Goal: Task Accomplishment & Management: Manage account settings

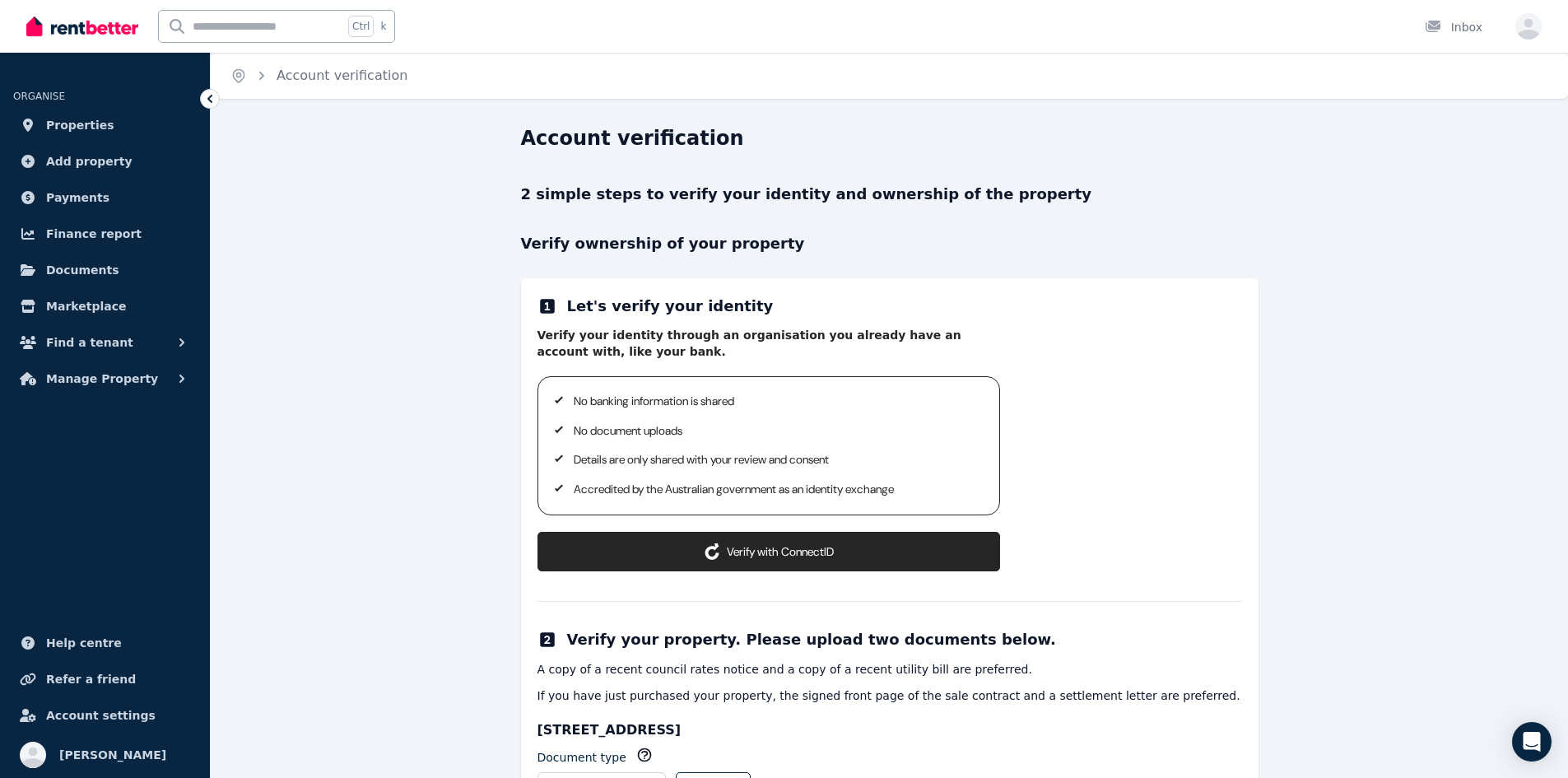
click at [765, 557] on button "Verify with ConnectID" at bounding box center [769, 552] width 462 height 40
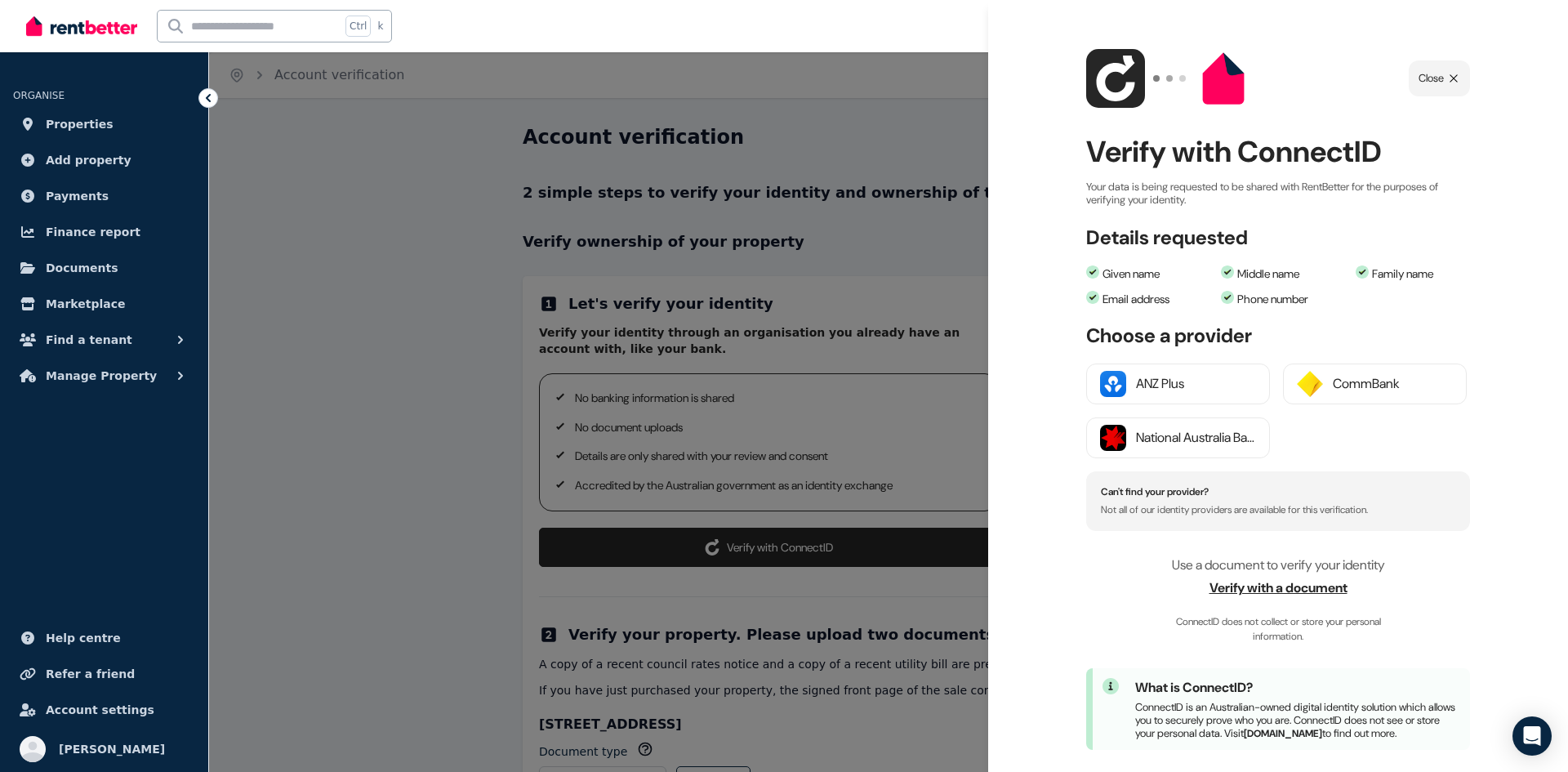
click at [1293, 589] on span "Verify with a document" at bounding box center [1278, 588] width 384 height 20
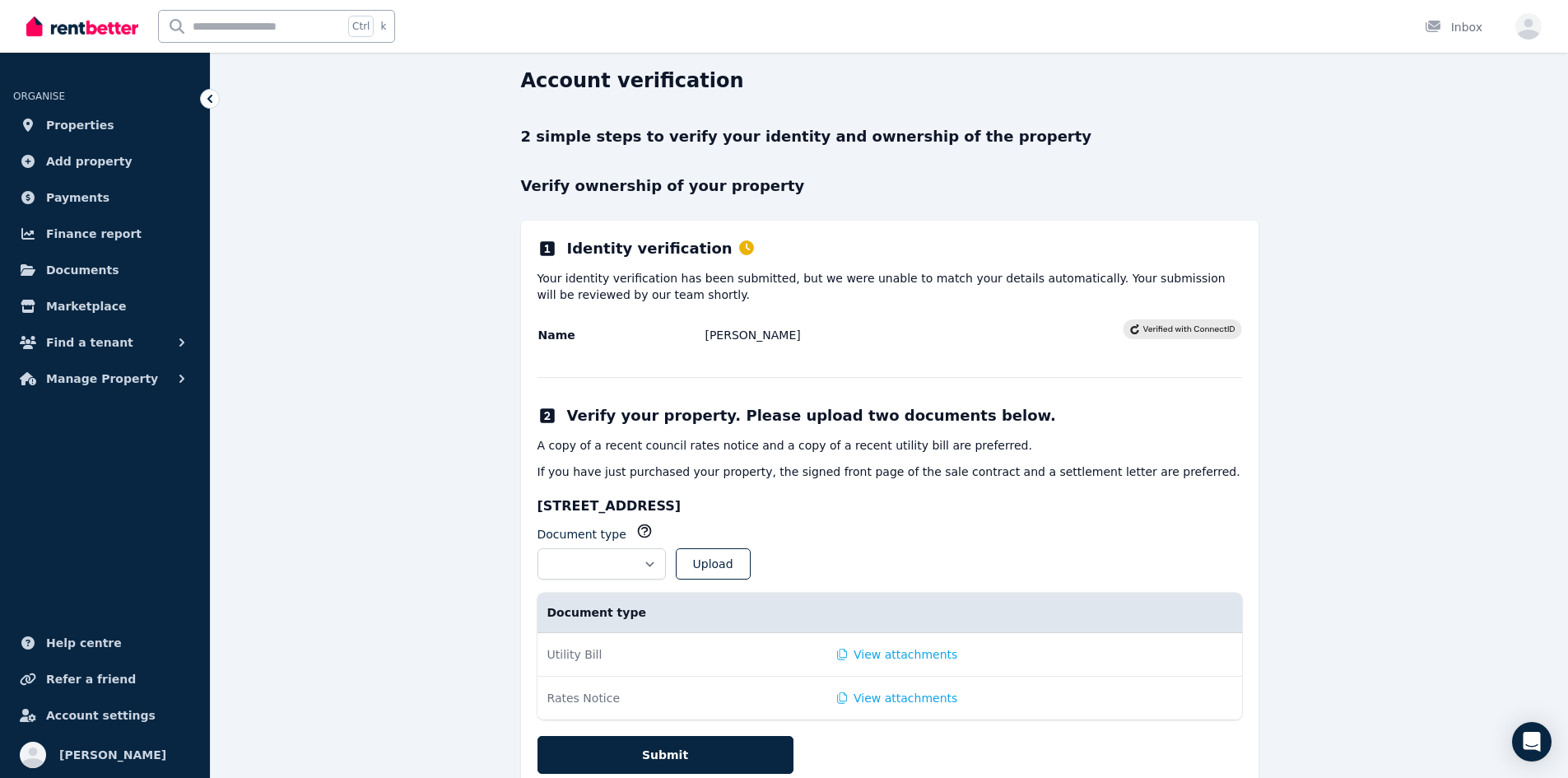
scroll to position [116, 0]
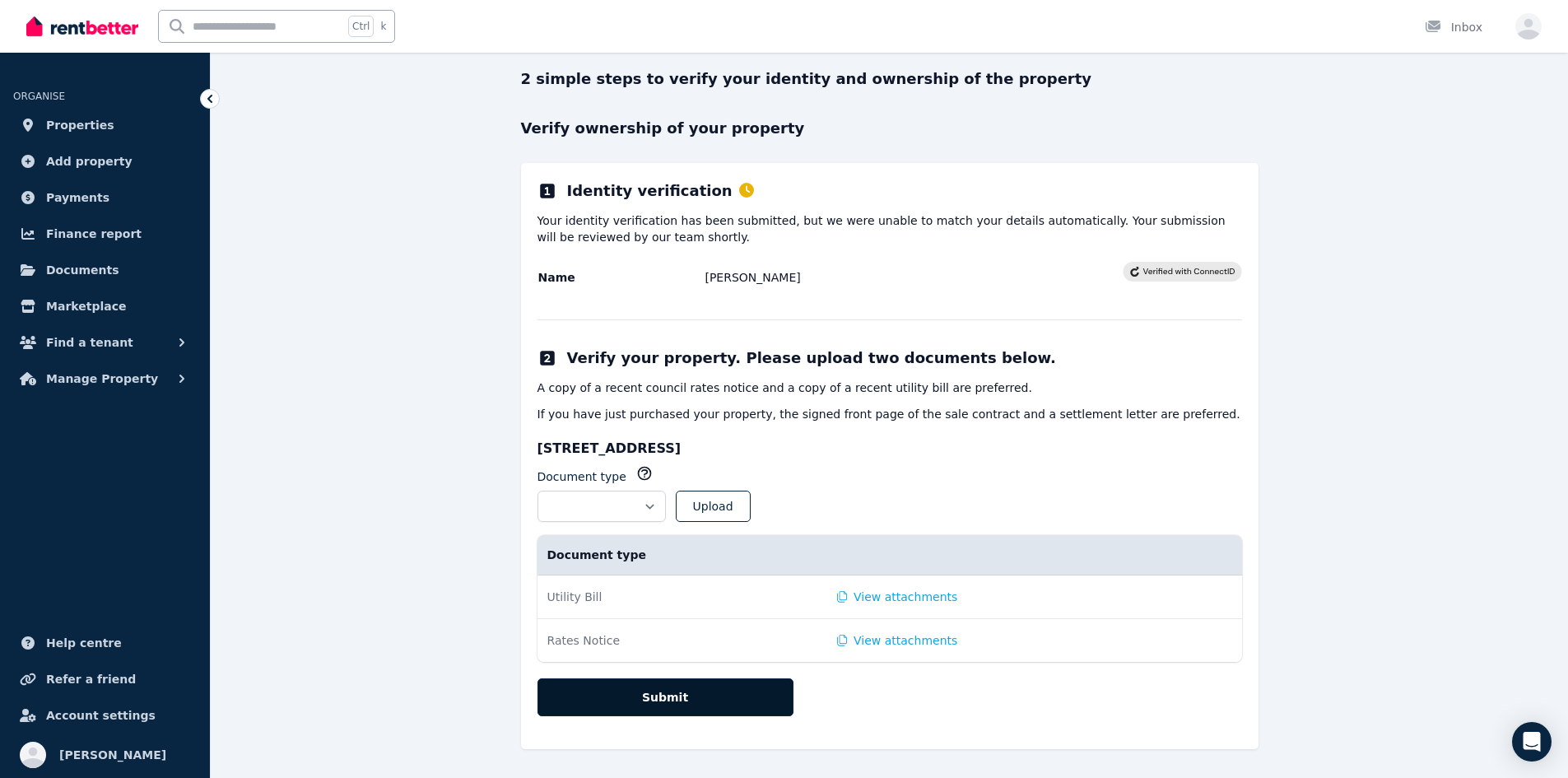
click at [662, 695] on button "Submit" at bounding box center [665, 697] width 256 height 38
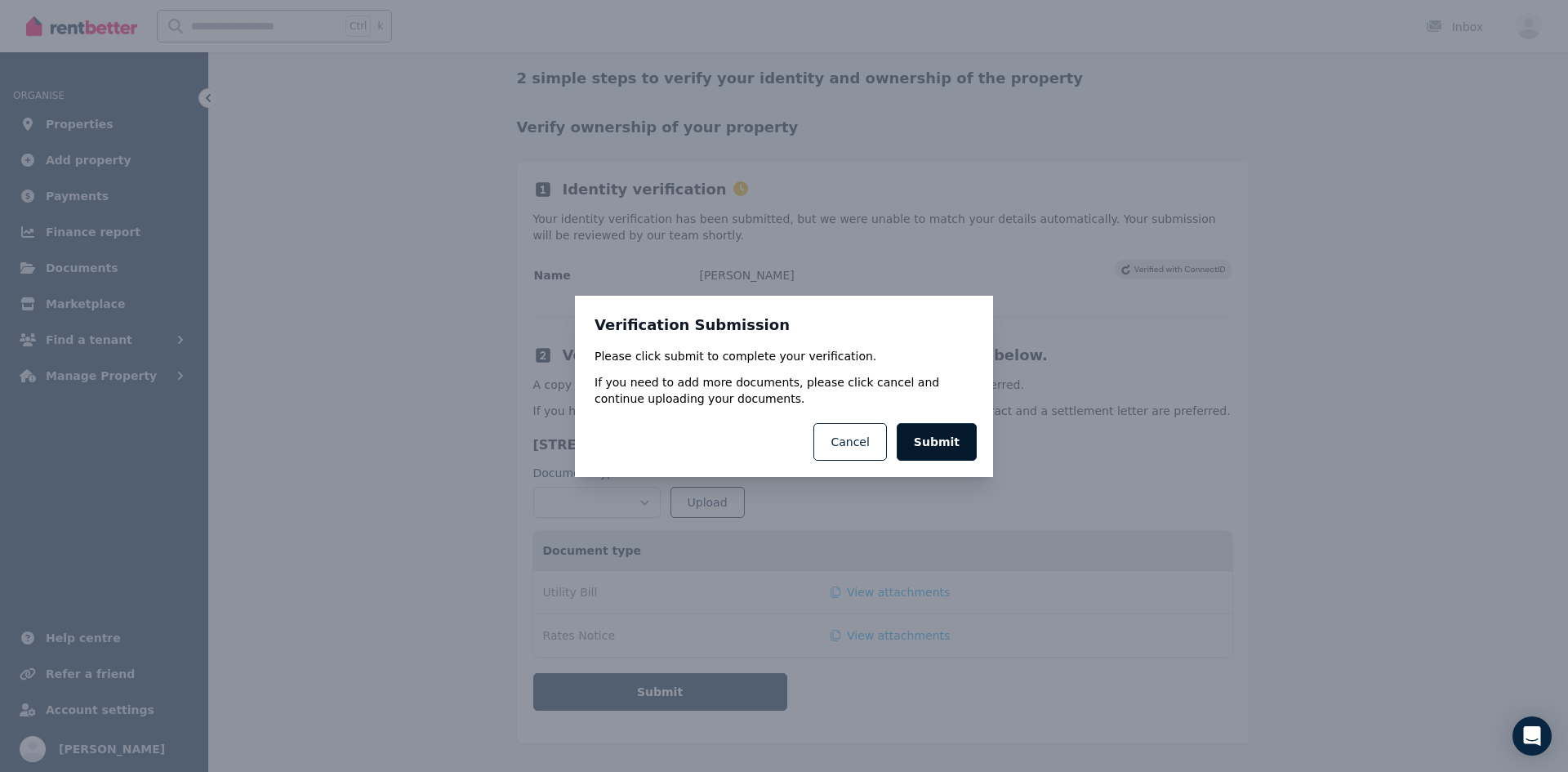
click at [943, 423] on button "Submit" at bounding box center [936, 442] width 80 height 38
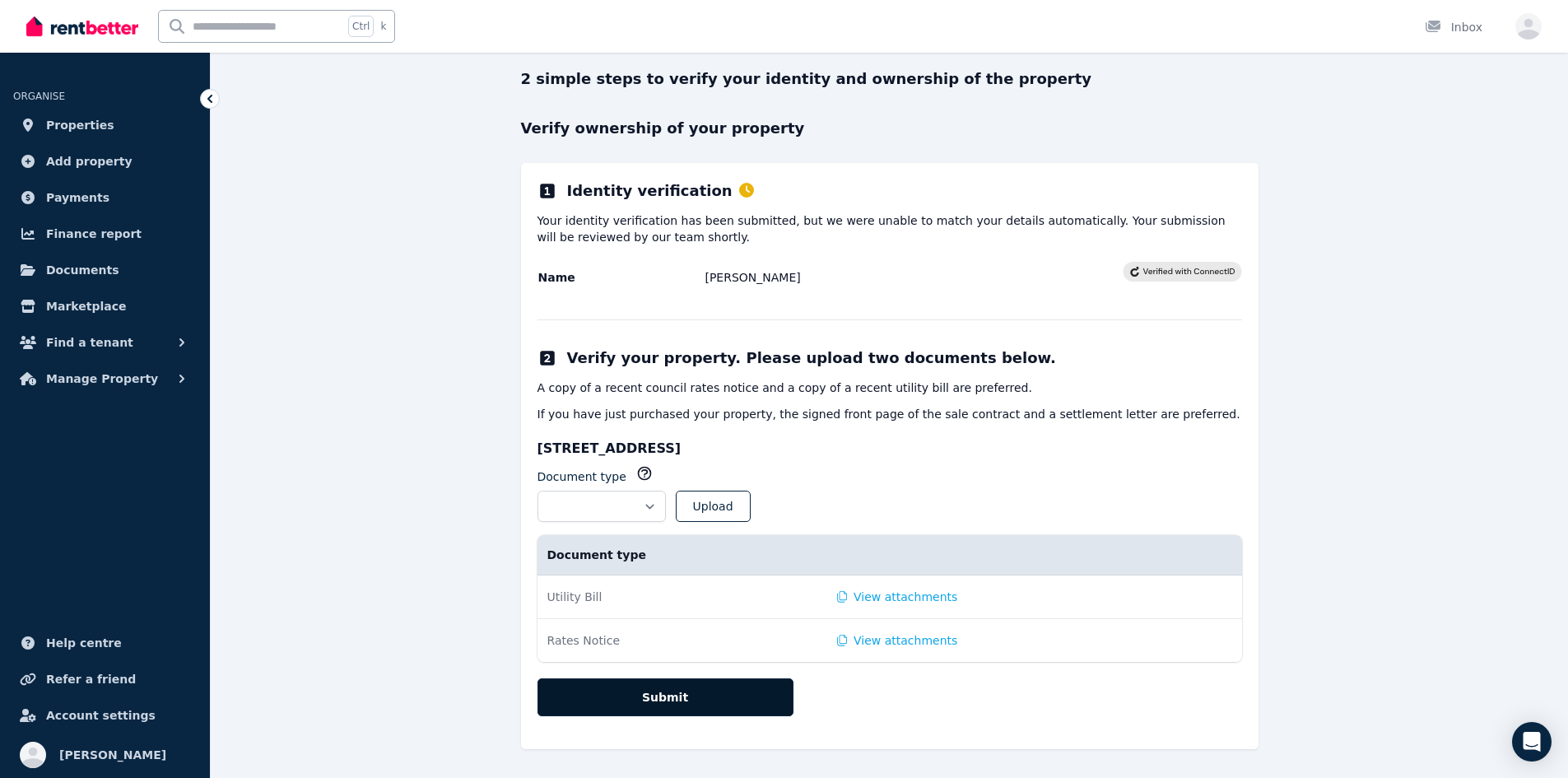
click at [675, 694] on button "Submit" at bounding box center [665, 697] width 256 height 38
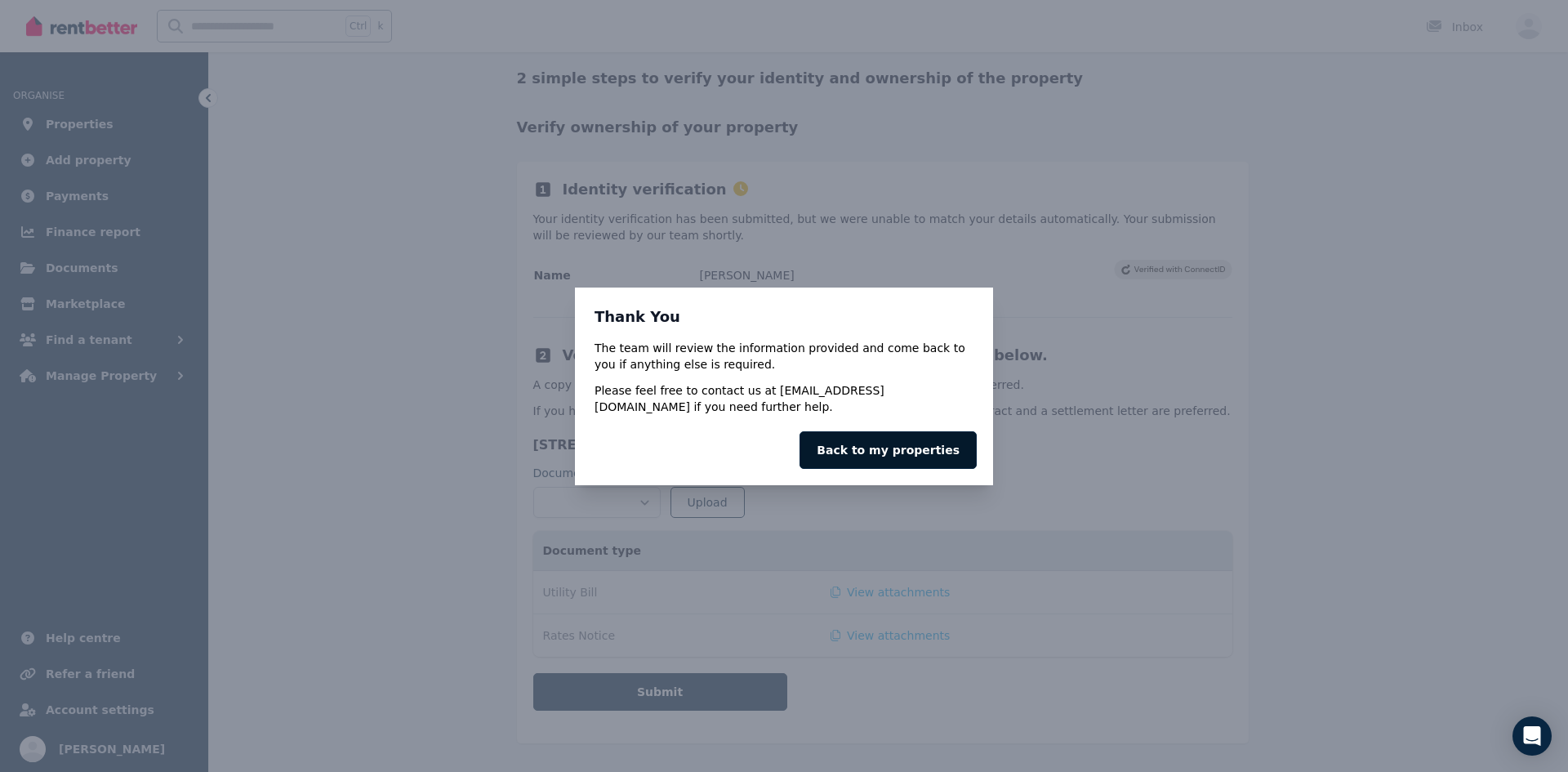
click at [879, 444] on link "Back to my properties" at bounding box center [888, 450] width 177 height 38
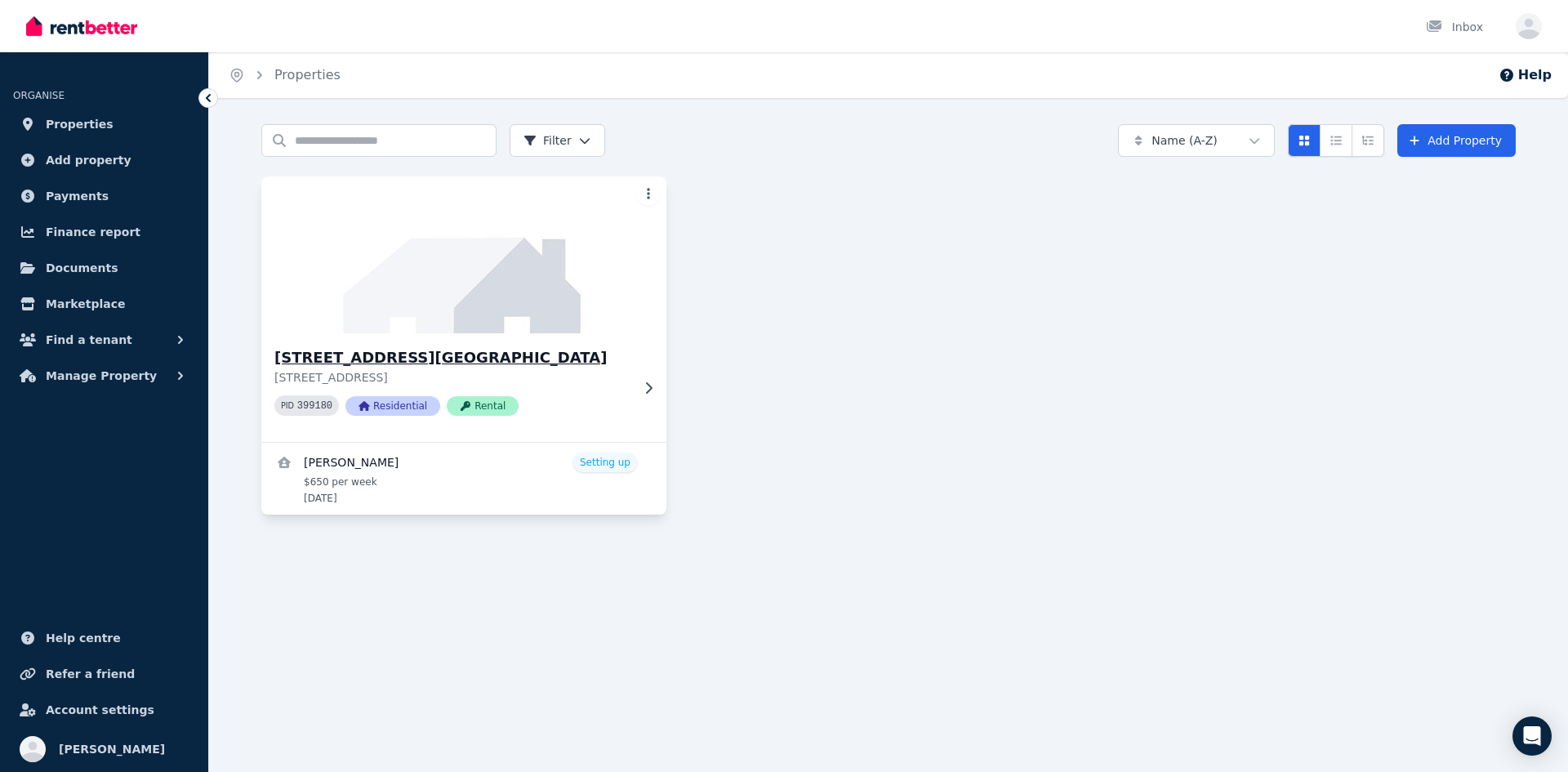
click at [655, 384] on icon at bounding box center [649, 387] width 17 height 13
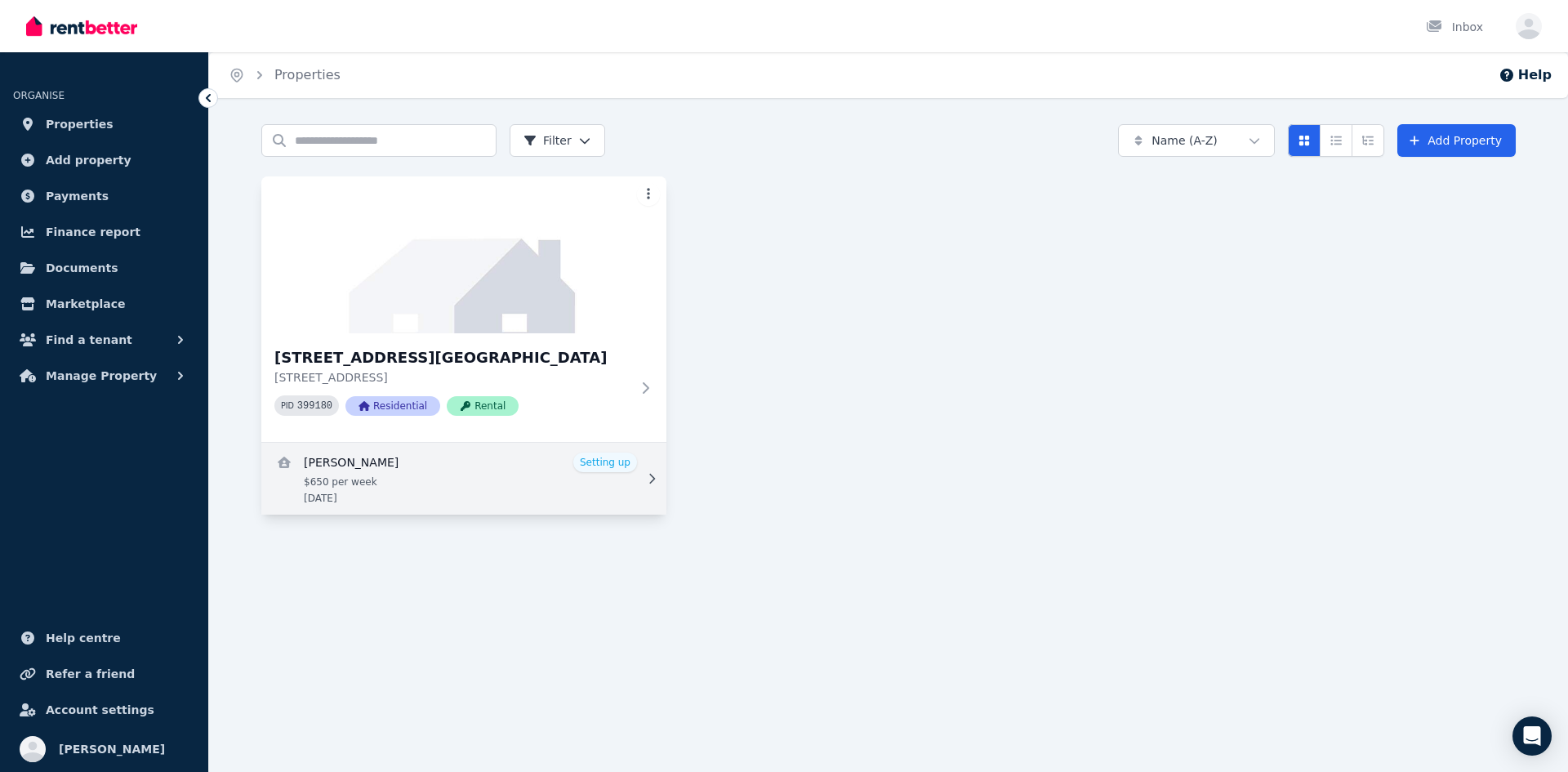
click at [496, 456] on link "View details for Nadine Counsel" at bounding box center [464, 478] width 405 height 72
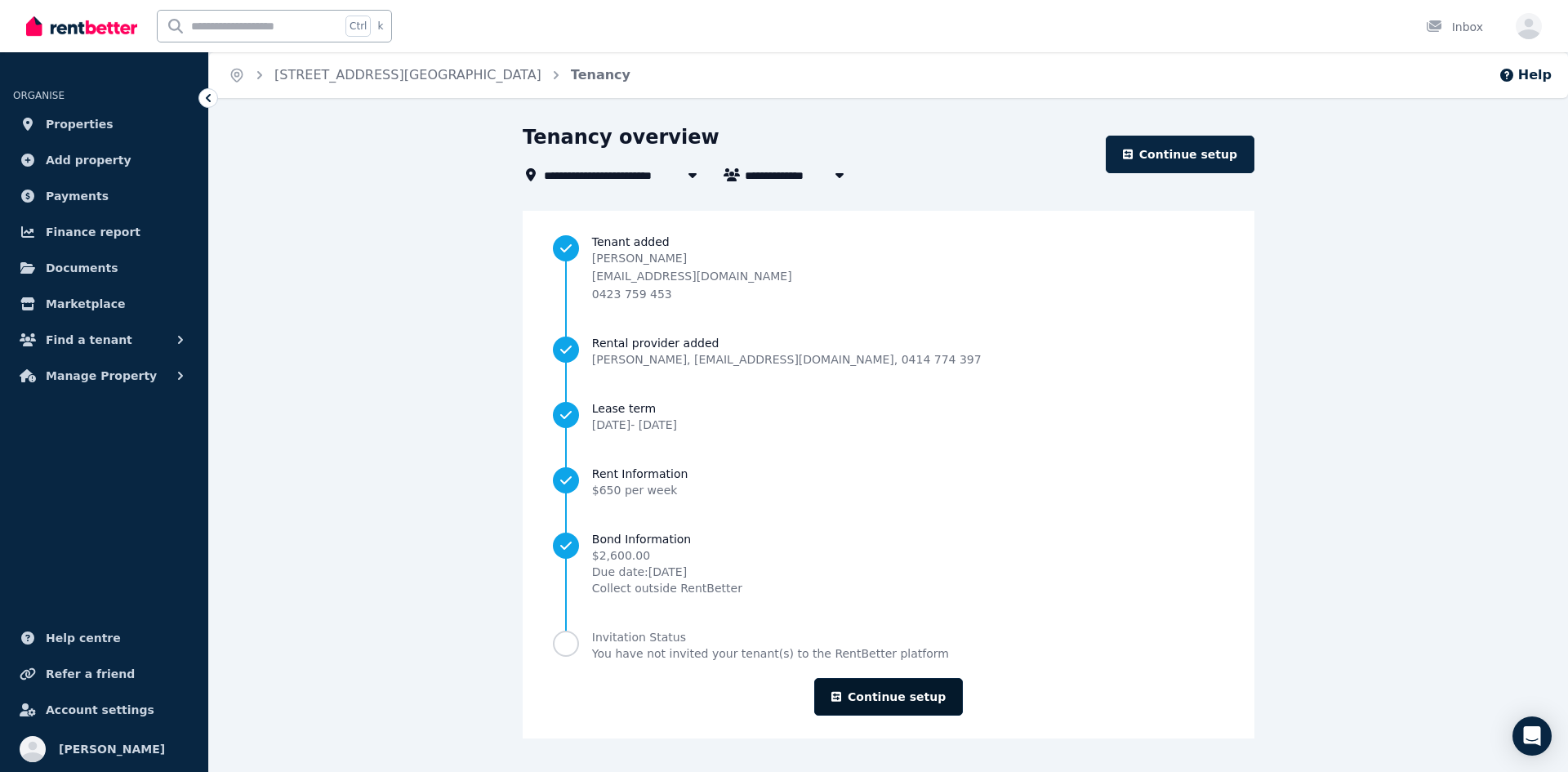
click at [840, 697] on icon at bounding box center [836, 697] width 10 height 12
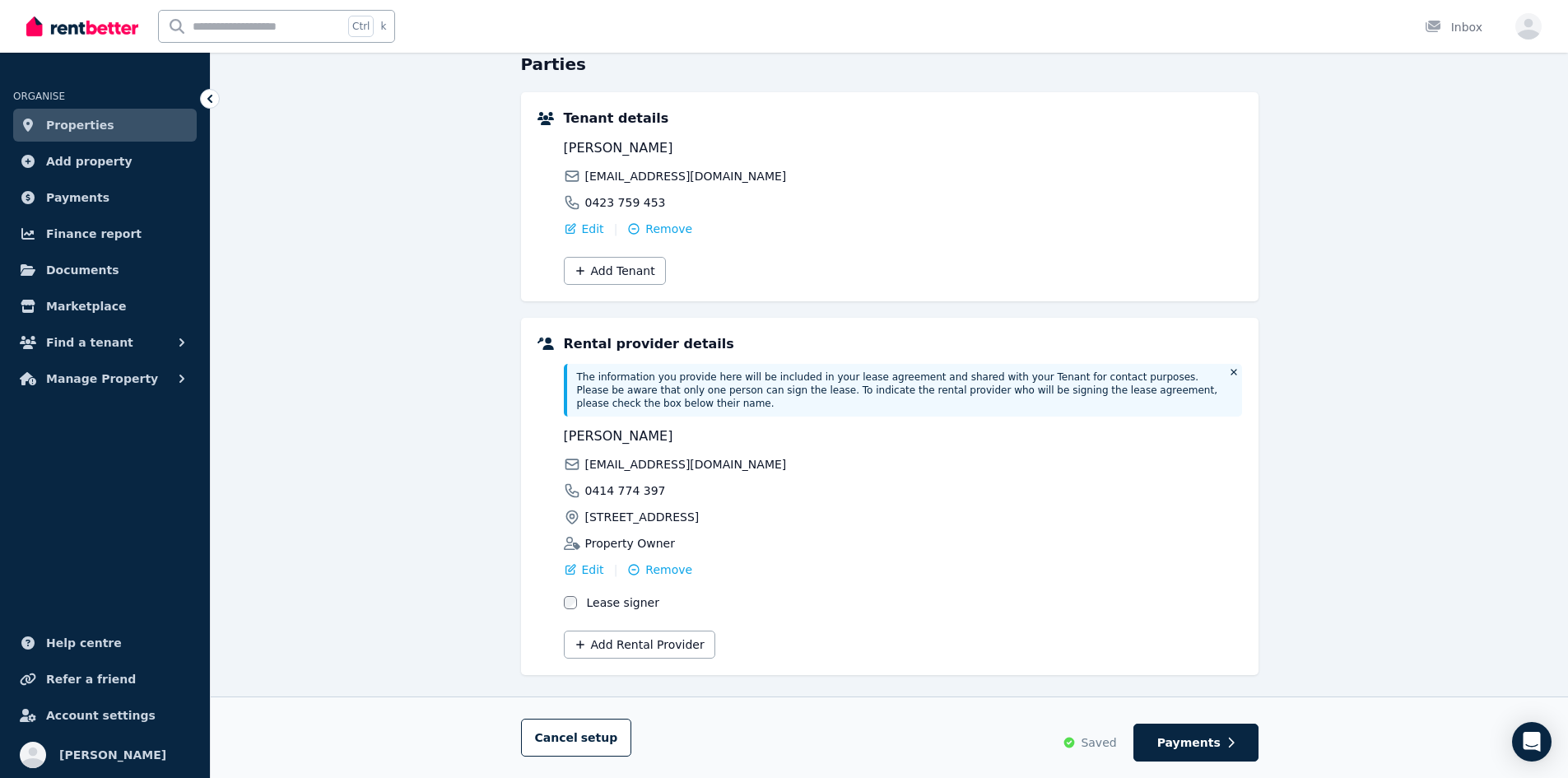
scroll to position [179, 0]
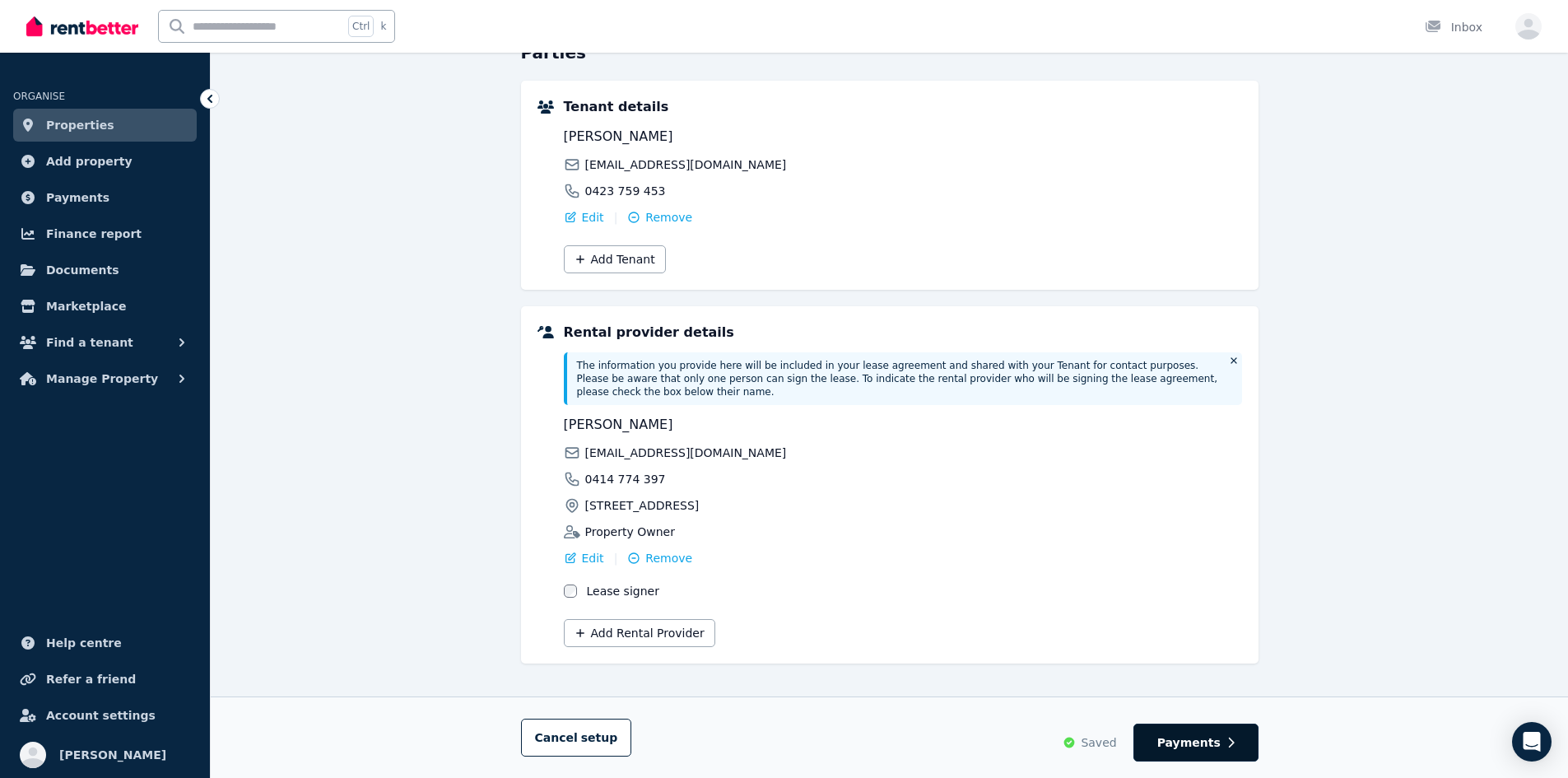
click at [1229, 738] on icon "button" at bounding box center [1231, 742] width 6 height 10
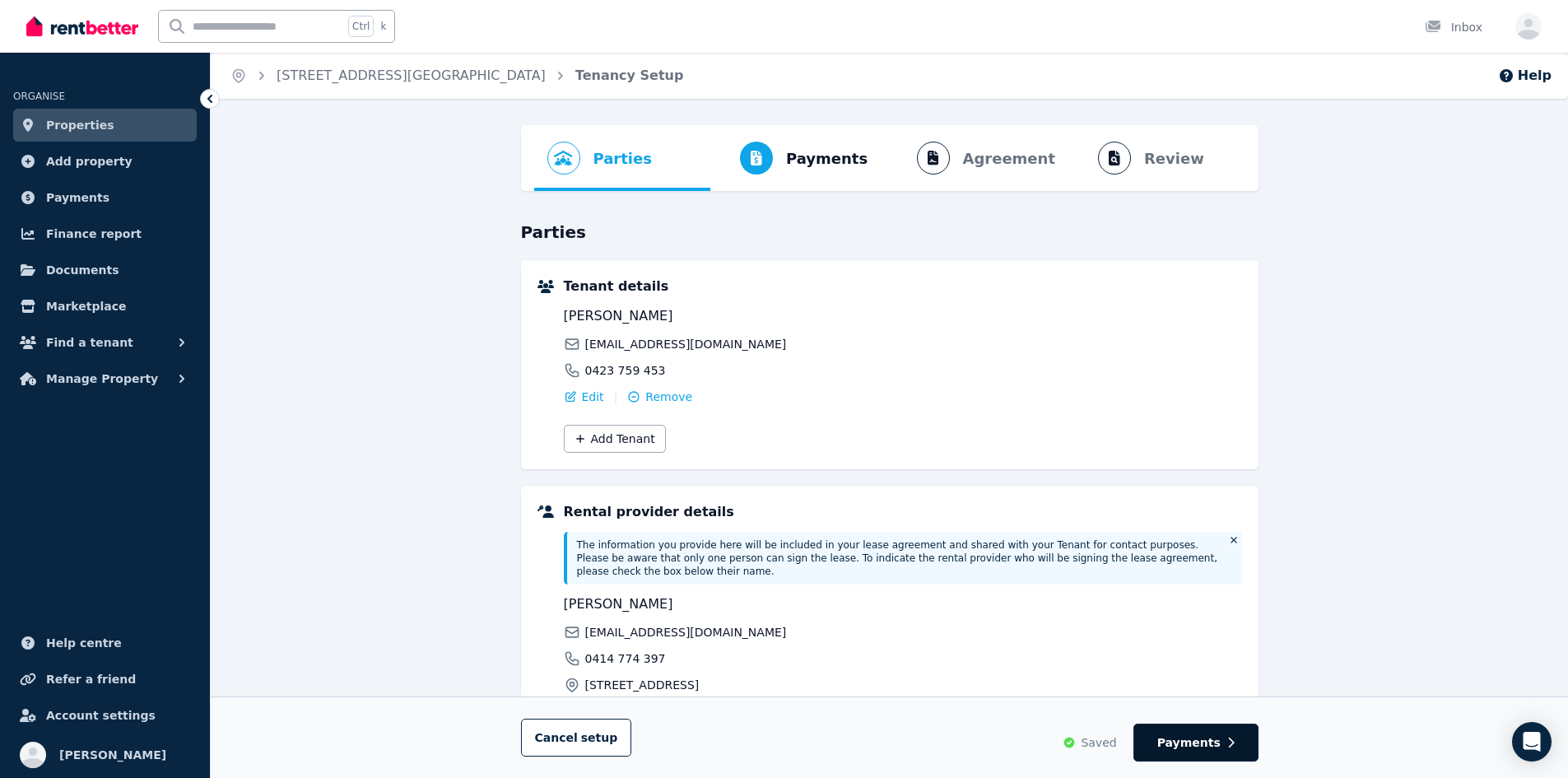
select select "**********"
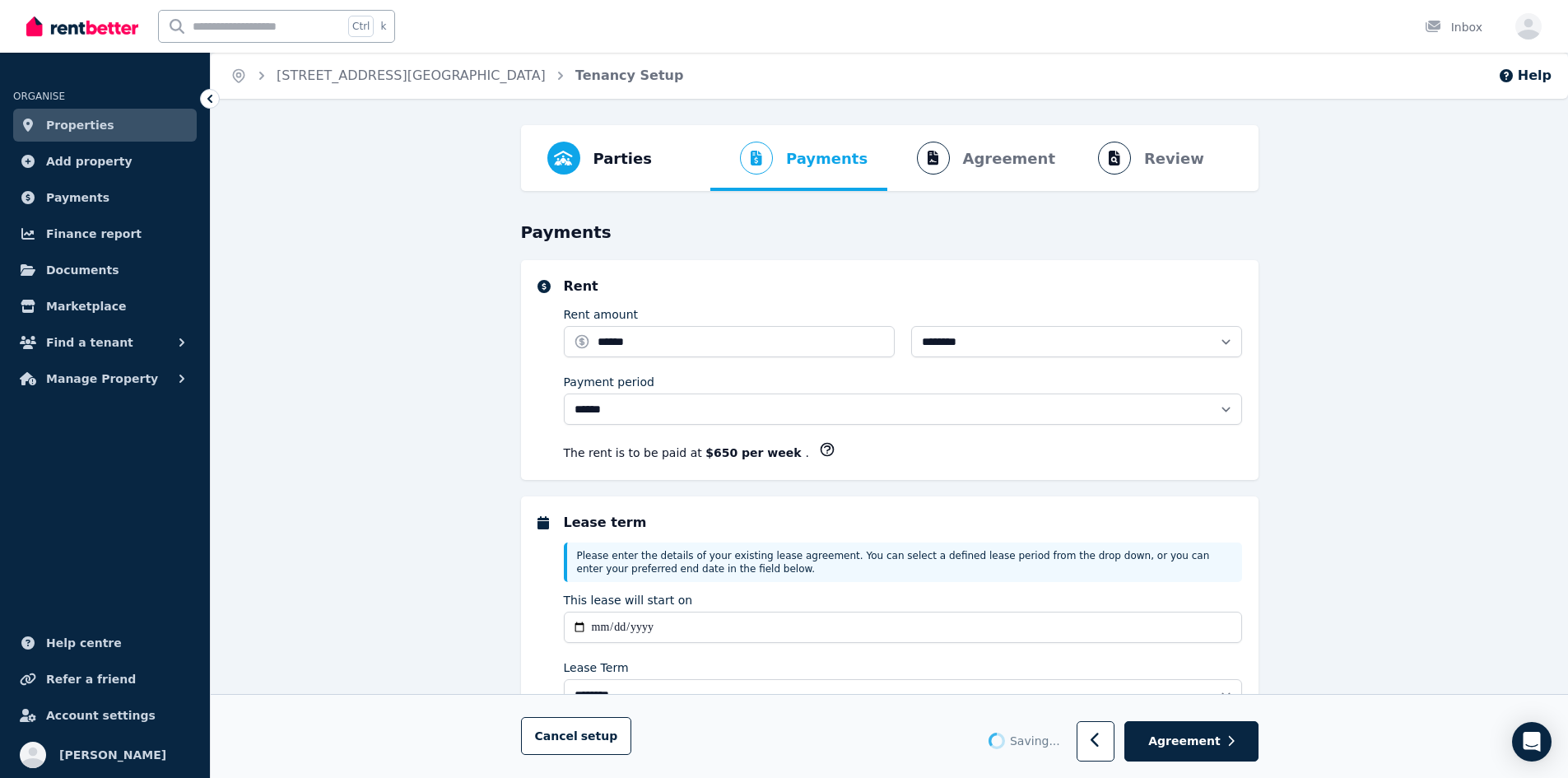
select select "**********"
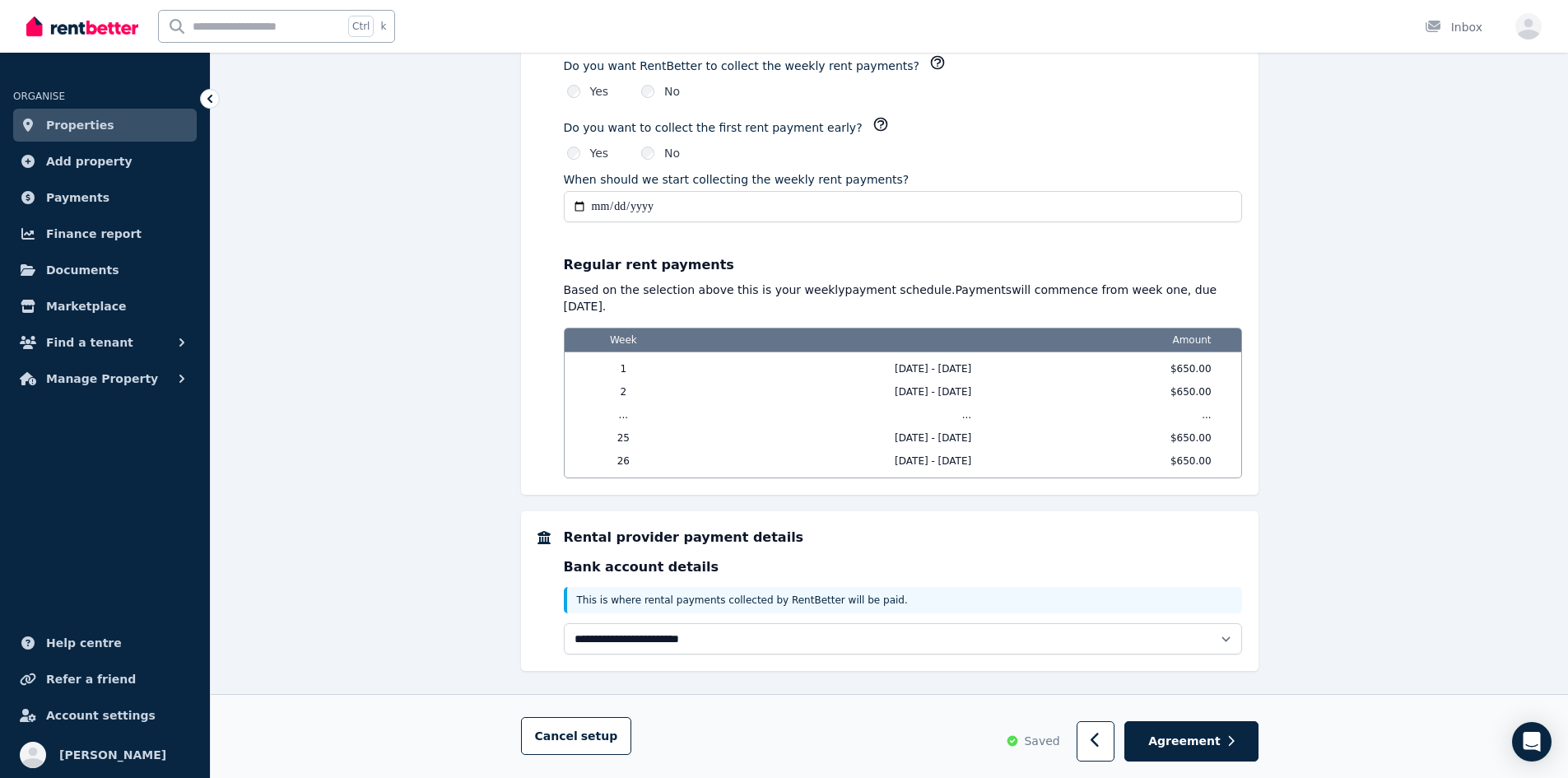
scroll to position [1367, 0]
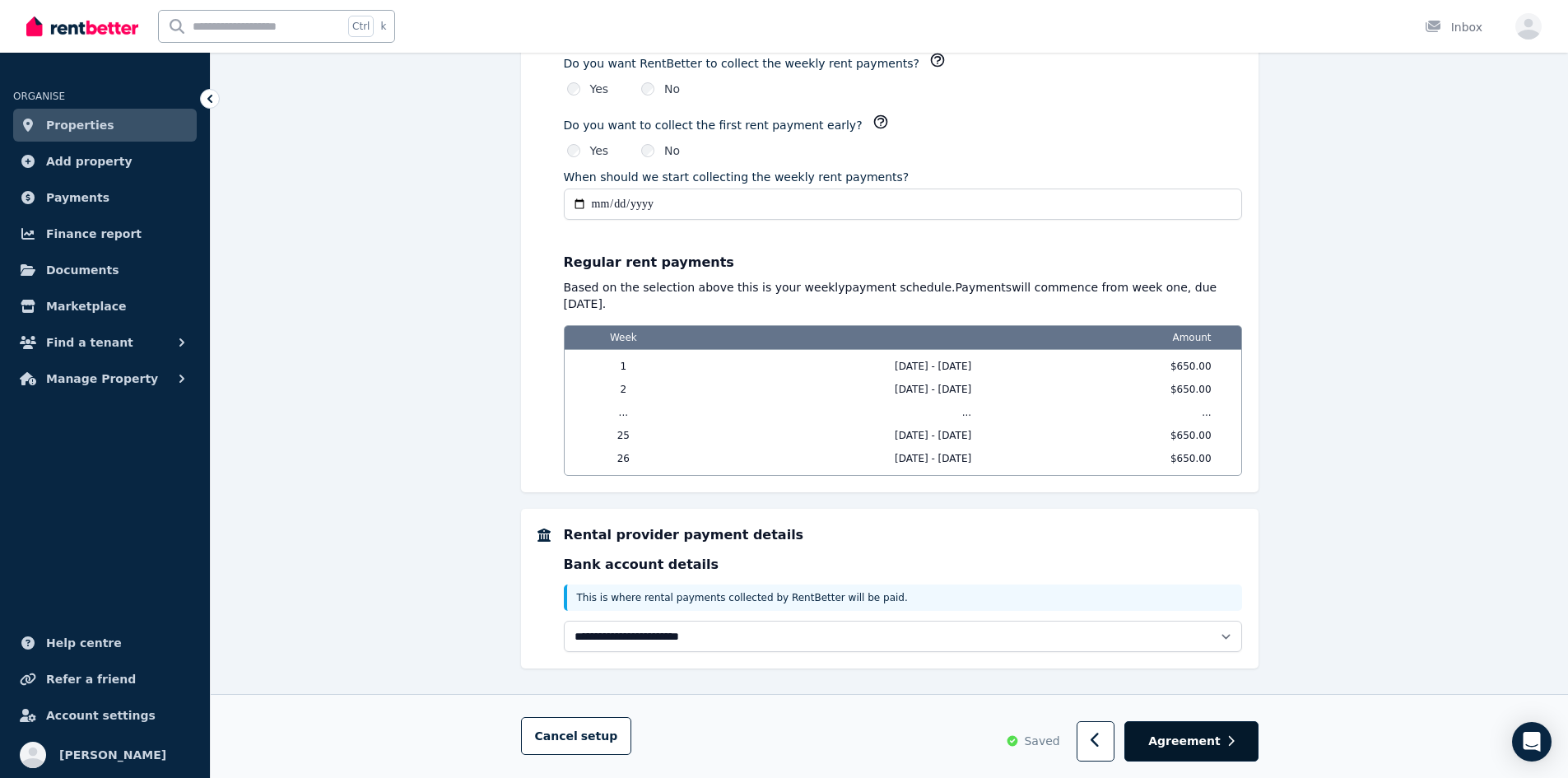
click at [1222, 741] on button "Agreement" at bounding box center [1191, 742] width 133 height 40
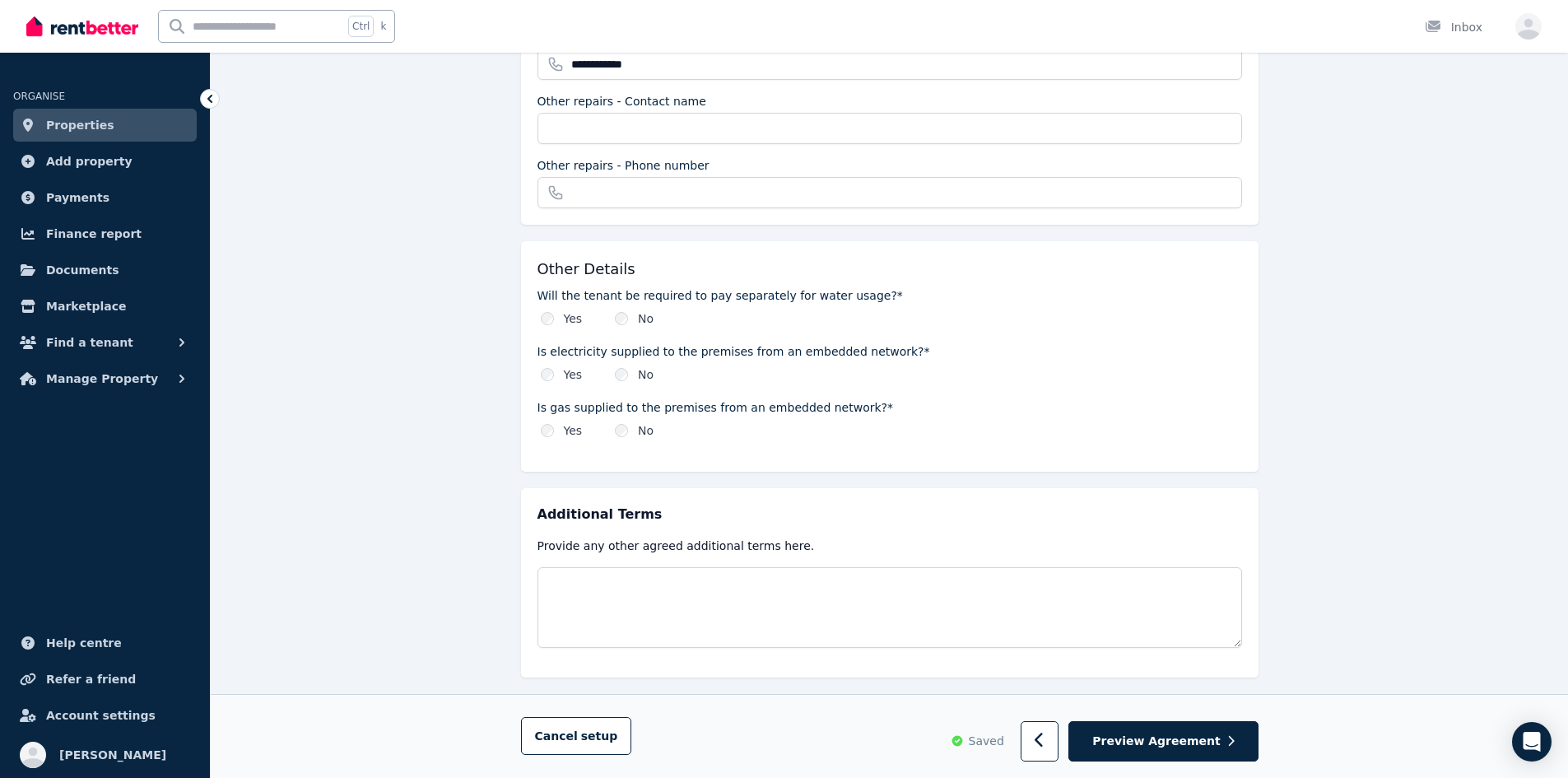
scroll to position [1769, 0]
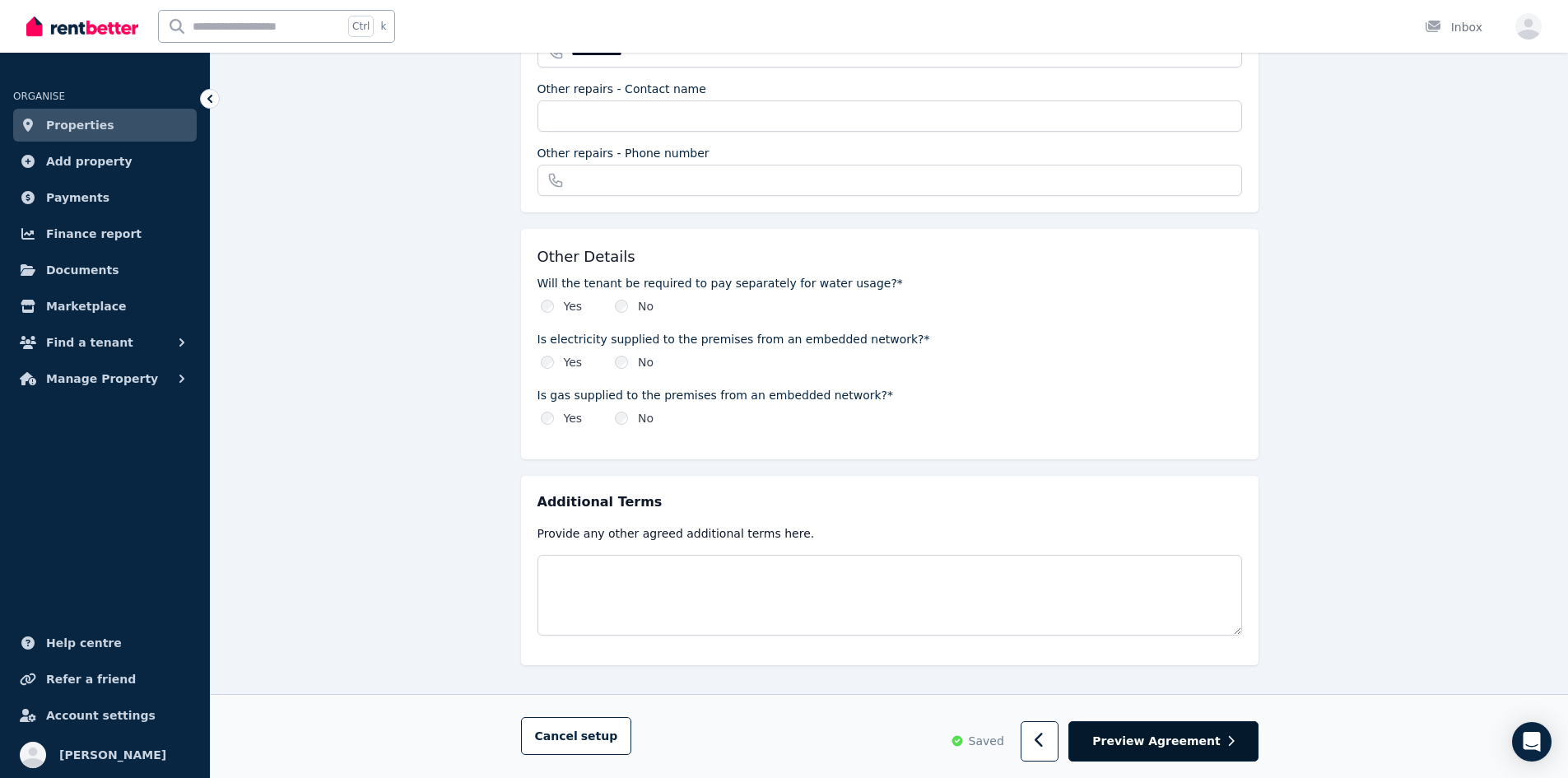
click at [1144, 741] on span "Preview Agreement" at bounding box center [1156, 741] width 128 height 17
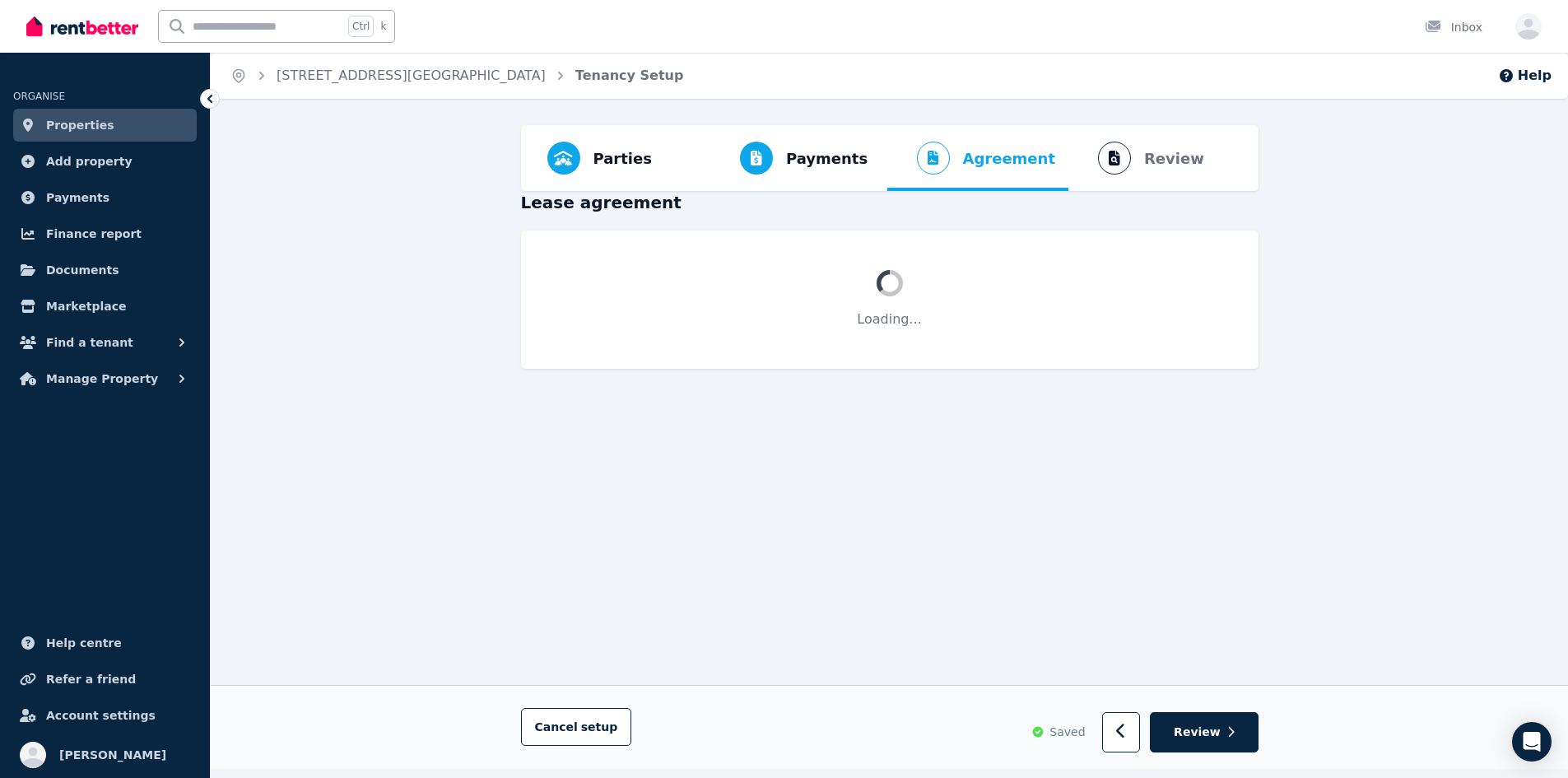
scroll to position [0, 0]
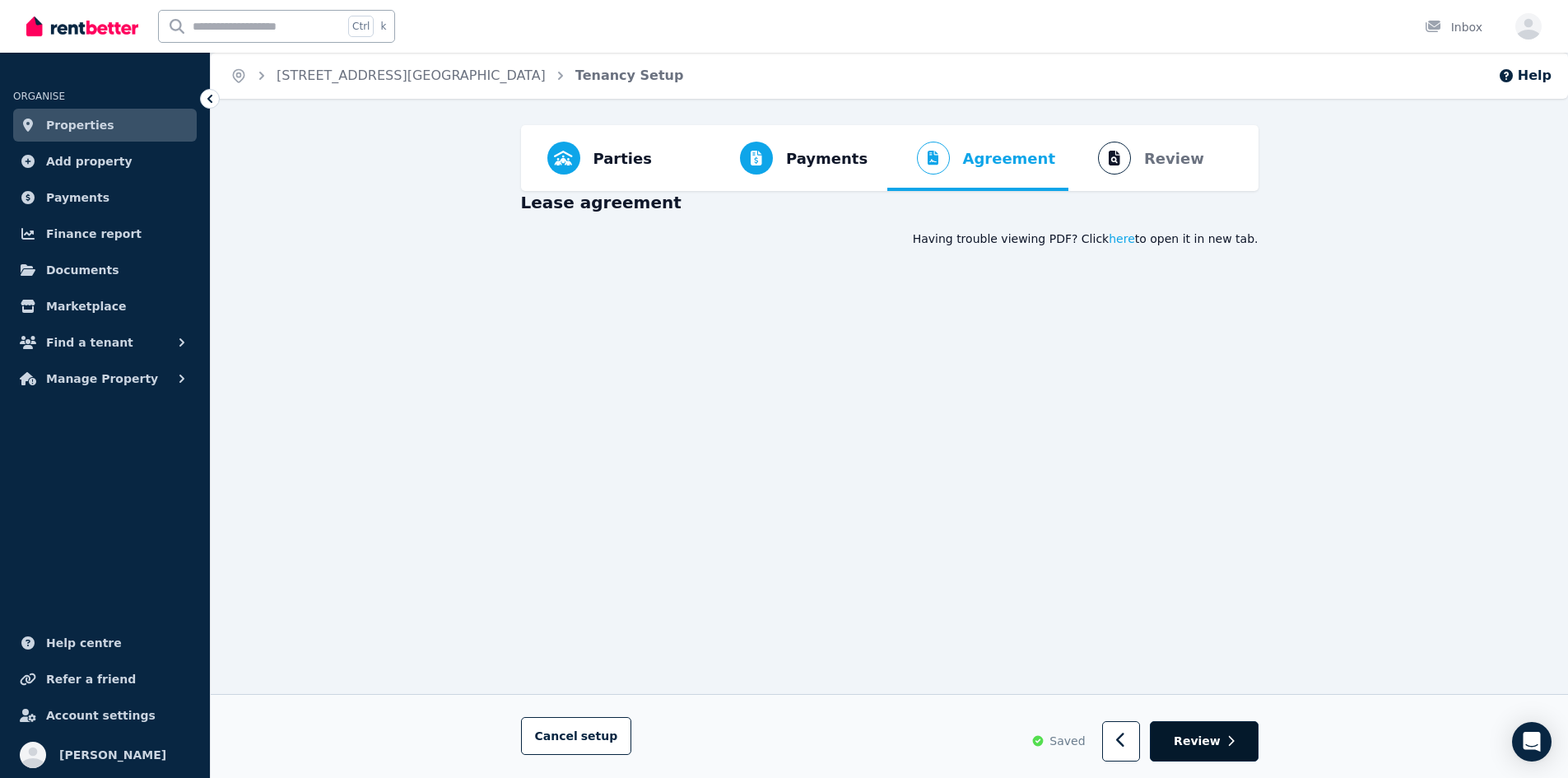
click at [1239, 742] on button "Review" at bounding box center [1203, 742] width 108 height 40
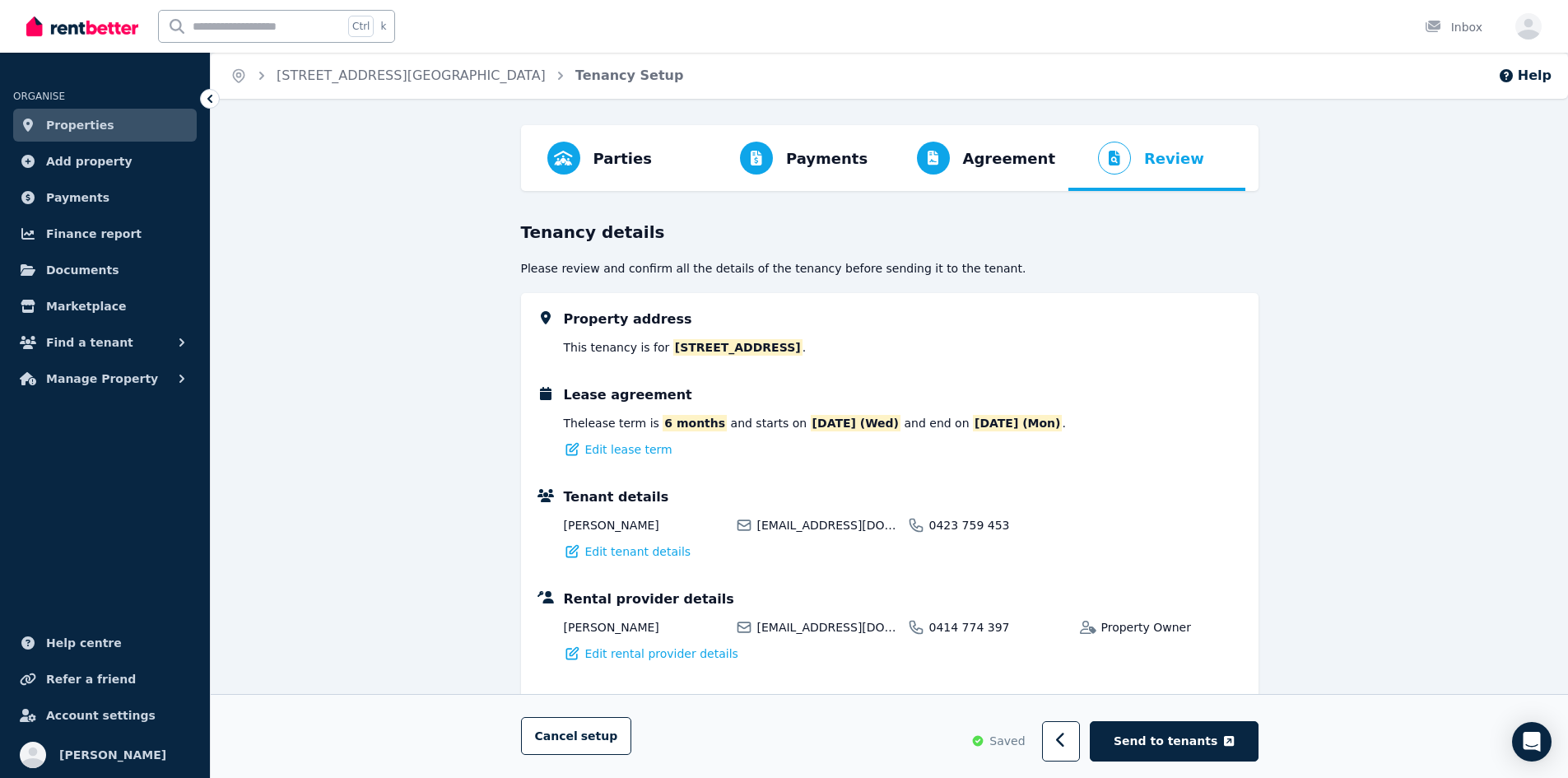
click at [1239, 742] on button "Send to tenants" at bounding box center [1174, 742] width 168 height 40
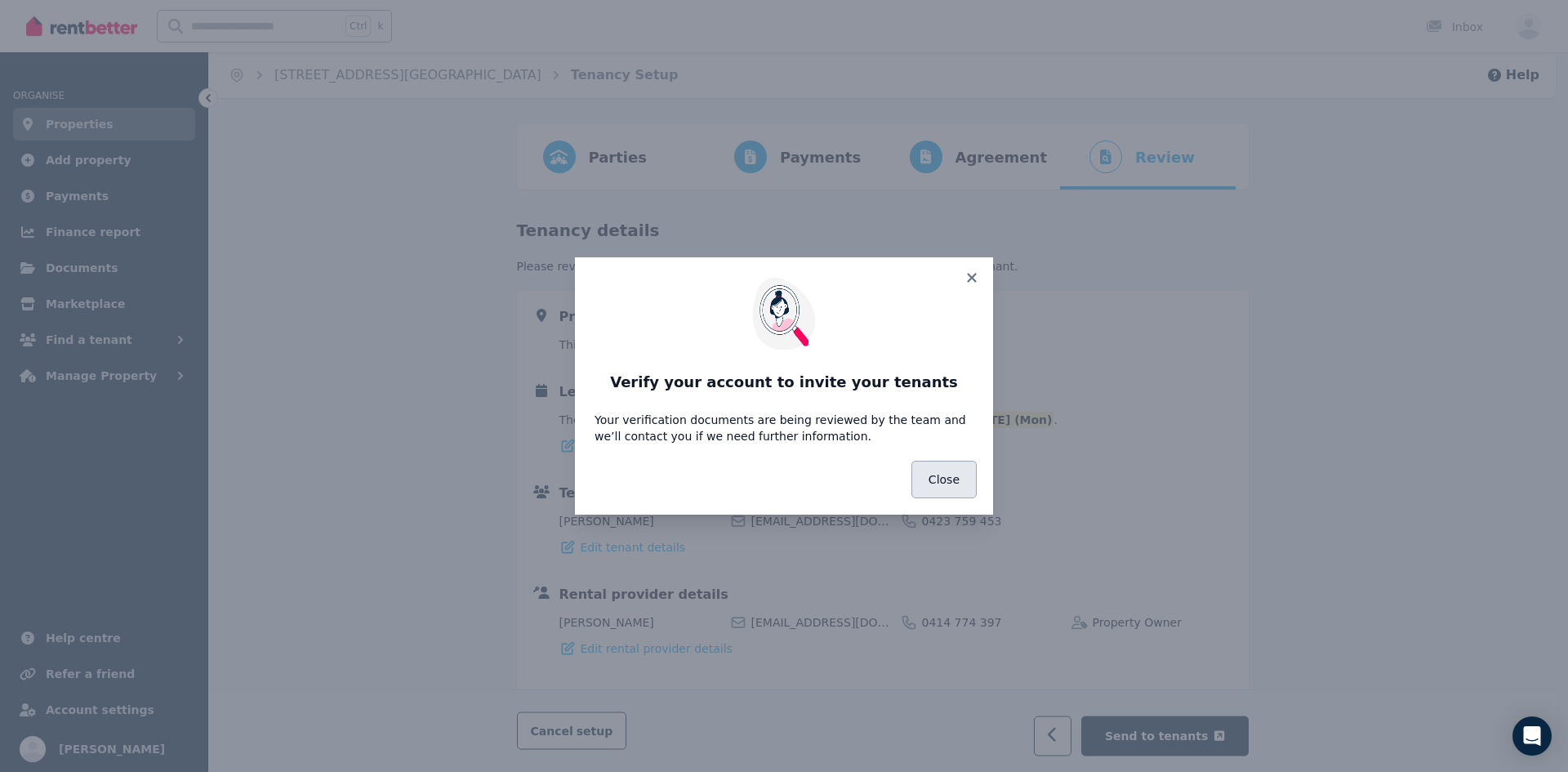
click at [942, 490] on button "Close" at bounding box center [944, 479] width 65 height 38
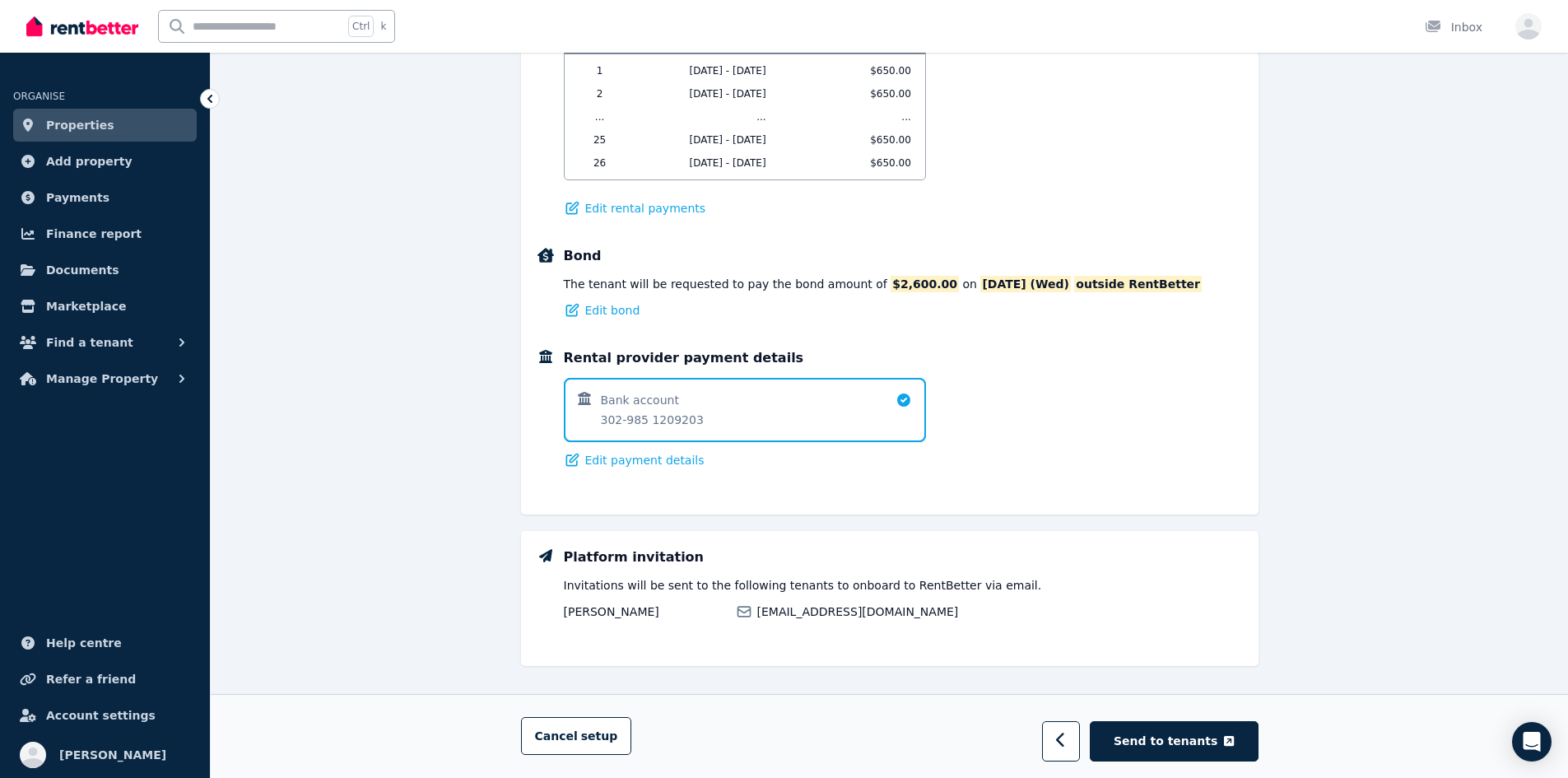
scroll to position [943, 0]
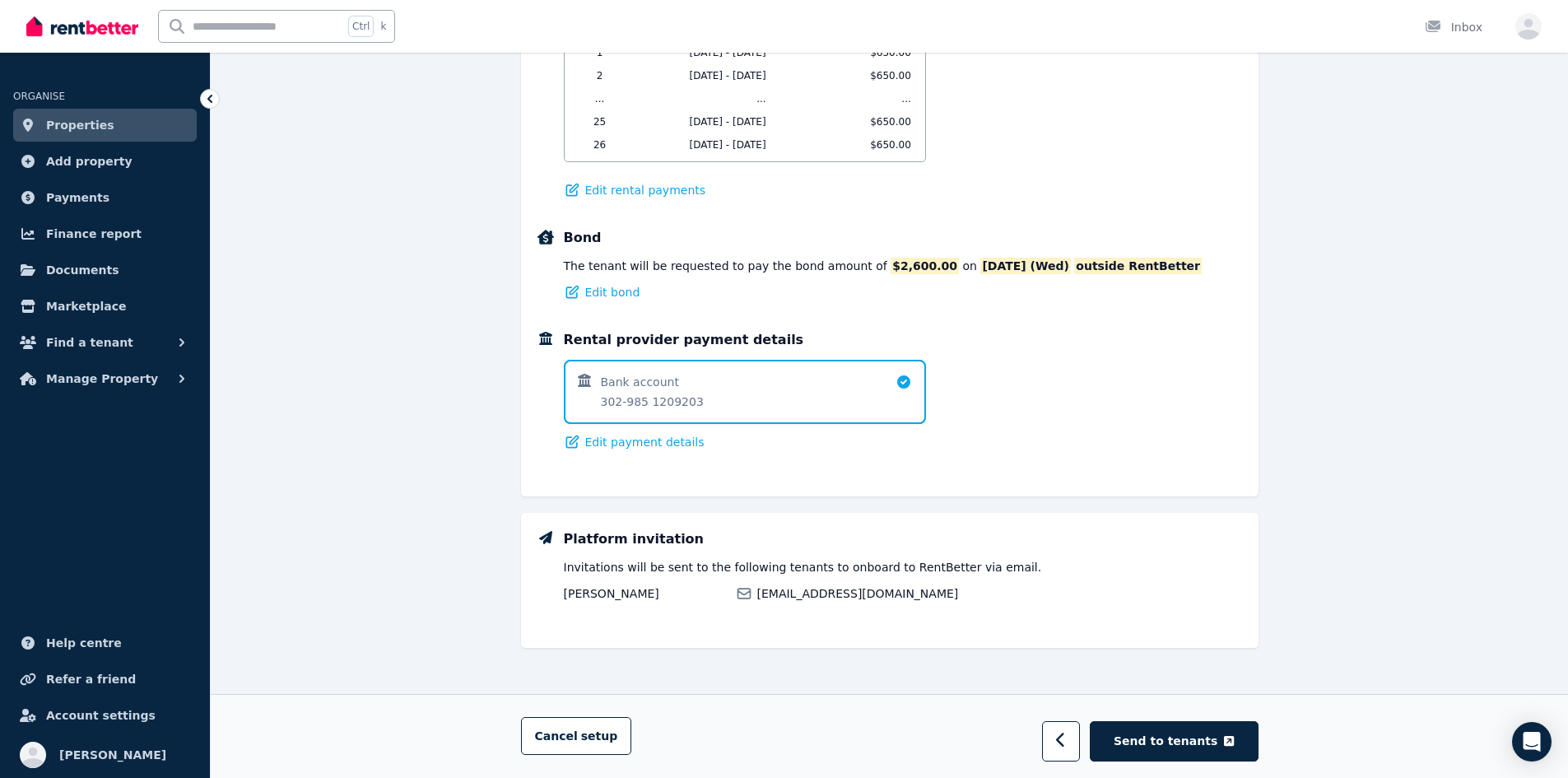
click at [1203, 742] on span "Send to tenants" at bounding box center [1166, 740] width 104 height 17
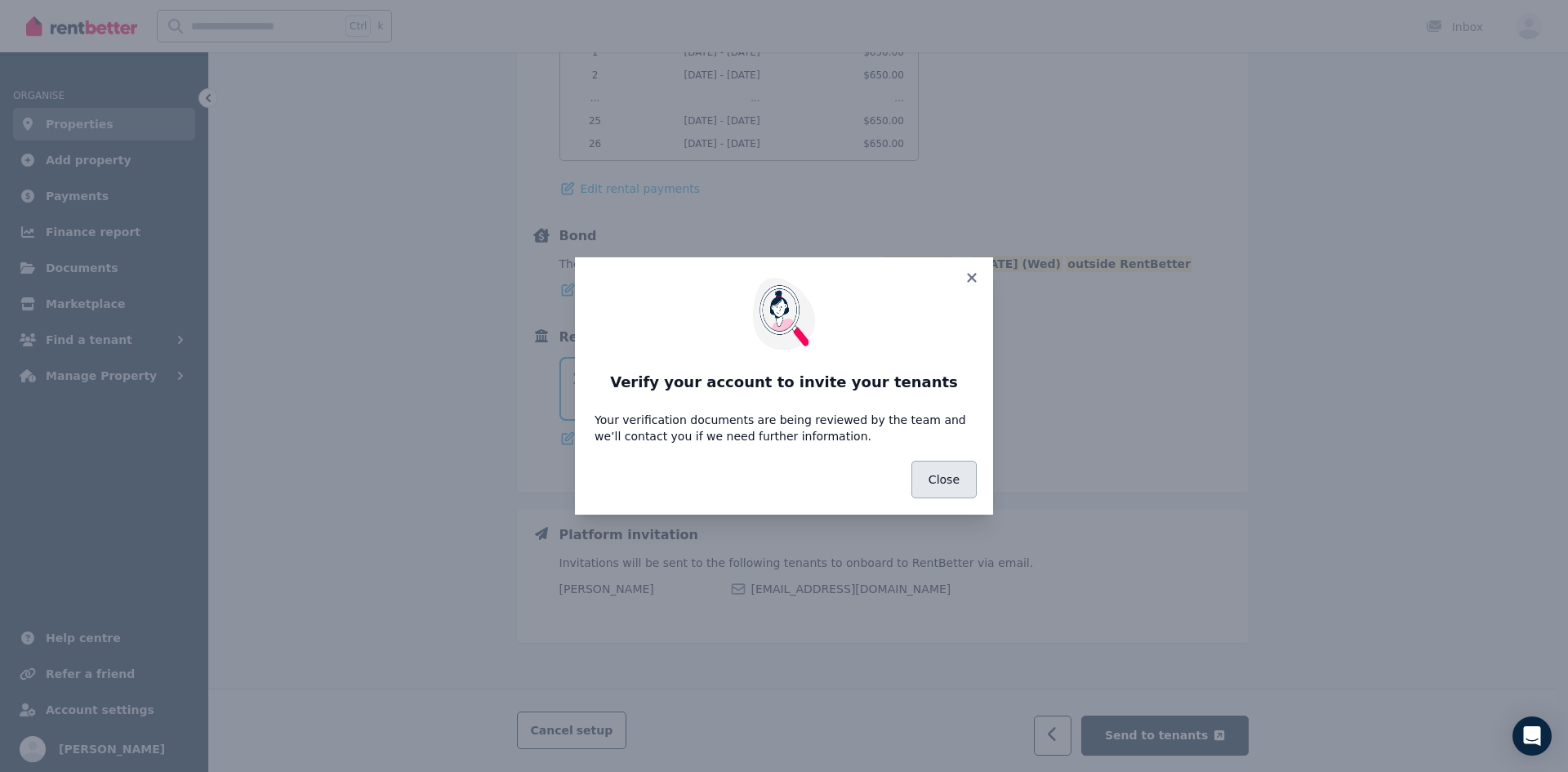
click at [958, 474] on button "Close" at bounding box center [944, 479] width 65 height 38
